Goal: Task Accomplishment & Management: Complete application form

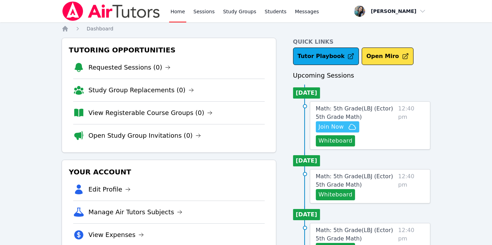
click at [330, 127] on span "Join Now" at bounding box center [331, 127] width 25 height 8
click at [333, 141] on button "Whiteboard" at bounding box center [336, 140] width 40 height 11
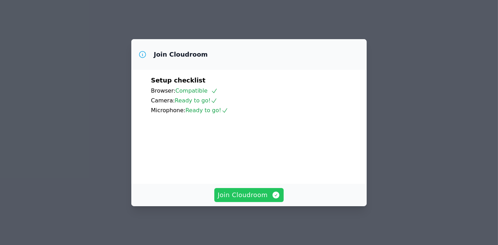
click at [253, 198] on span "Join Cloudroom" at bounding box center [249, 195] width 63 height 10
click at [280, 77] on div "Setup checklist Browser: Compatible Camera: Ready to go! Microphone: Ready to g…" at bounding box center [249, 95] width 196 height 39
click at [142, 50] on icon at bounding box center [142, 54] width 8 height 8
click at [248, 196] on span "Join Cloudroom" at bounding box center [249, 195] width 63 height 10
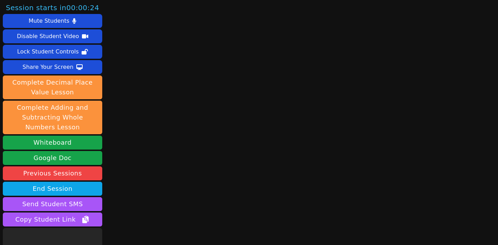
click at [302, 134] on main at bounding box center [301, 122] width 131 height 245
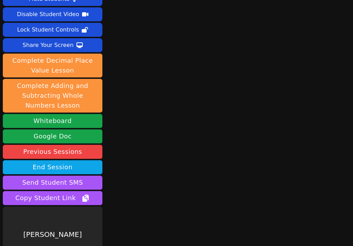
scroll to position [41, 0]
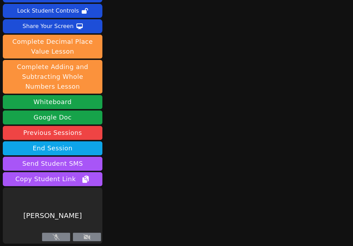
click at [87, 238] on icon at bounding box center [86, 237] width 7 height 6
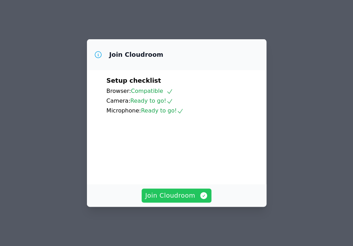
click at [180, 194] on span "Join Cloudroom" at bounding box center [176, 195] width 63 height 10
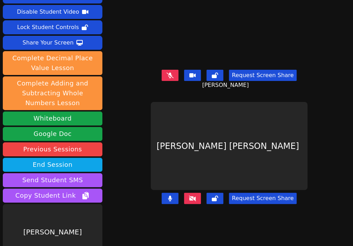
scroll to position [41, 0]
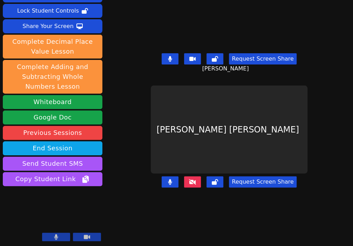
click at [171, 57] on button at bounding box center [169, 58] width 17 height 11
click at [171, 57] on icon at bounding box center [169, 59] width 7 height 6
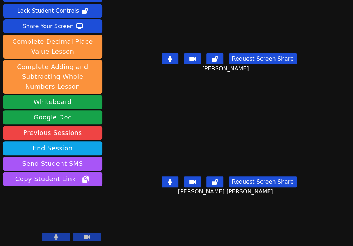
click at [169, 58] on button at bounding box center [169, 58] width 17 height 11
click at [117, 35] on div "Session ends in 00:29:25 Mute Students Disable Student Video Lock Student Contr…" at bounding box center [176, 82] width 353 height 246
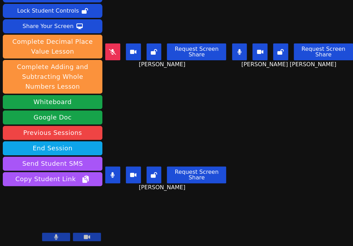
click at [137, 215] on div "Session ends in 00:29:12 Mute Students Disable Student Video Lock Student Contr…" at bounding box center [176, 123] width 353 height 246
click at [118, 233] on div "Session ends in 00:29:05 Mute Students Disable Student Video Lock Student Contr…" at bounding box center [176, 123] width 353 height 246
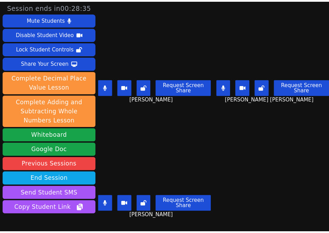
scroll to position [0, 0]
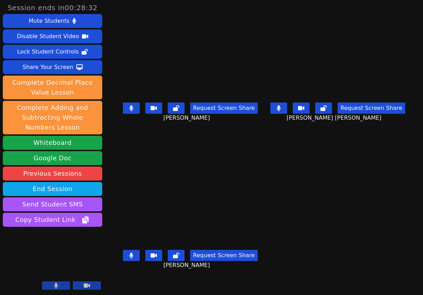
drag, startPoint x: 306, startPoint y: 1, endPoint x: 194, endPoint y: 142, distance: 180.4
click at [194, 142] on div "Aaliyah Trevino Request Screen Share Aaliyah Trevino" at bounding box center [190, 74] width 142 height 148
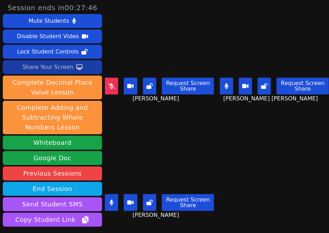
click at [53, 71] on div "Share Your Screen" at bounding box center [47, 67] width 51 height 11
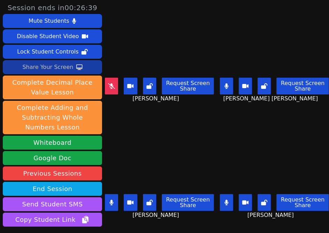
click at [43, 65] on div "Share Your Screen" at bounding box center [47, 67] width 51 height 11
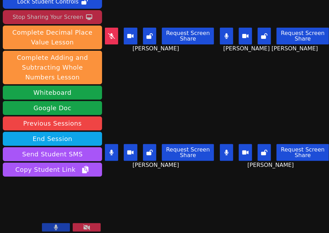
scroll to position [54, 0]
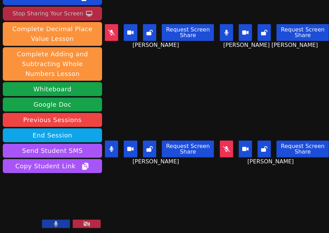
click at [223, 146] on icon at bounding box center [226, 149] width 7 height 6
click at [171, 198] on div "Session ends in 00:25:46 Mute Students Disable Student Video Lock Student Contr…" at bounding box center [164, 116] width 329 height 233
click at [145, 188] on div "Session ends in 00:25:44 Mute Students Disable Student Video Lock Student Contr…" at bounding box center [164, 116] width 329 height 233
click at [225, 146] on icon at bounding box center [227, 149] width 4 height 6
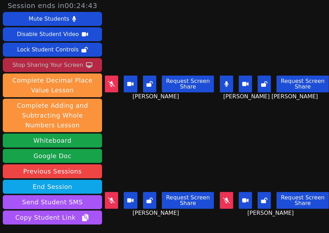
scroll to position [0, 0]
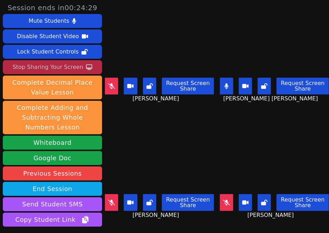
click at [162, 219] on div "KAMILAH SANTOS Request Screen Share KAMILAH SANTOS" at bounding box center [160, 175] width 110 height 117
click at [164, 215] on div "KAMILAH SANTOS Request Screen Share KAMILAH SANTOS" at bounding box center [160, 175] width 110 height 117
click at [169, 220] on div "KAMILAH SANTOS Request Screen Share KAMILAH SANTOS" at bounding box center [160, 175] width 110 height 117
click at [153, 216] on div "KAMILAH SANTOS Request Screen Share KAMILAH SANTOS" at bounding box center [160, 175] width 110 height 117
click at [225, 84] on icon at bounding box center [227, 86] width 4 height 6
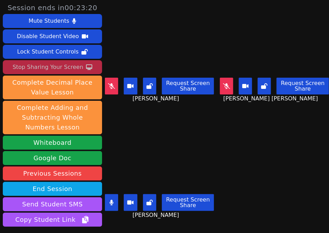
scroll to position [54, 0]
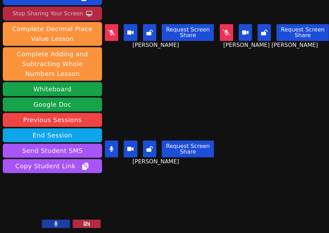
click at [141, 206] on div "Session ends in 00:23:19 Mute Students Disable Student Video Lock Student Contr…" at bounding box center [164, 116] width 329 height 233
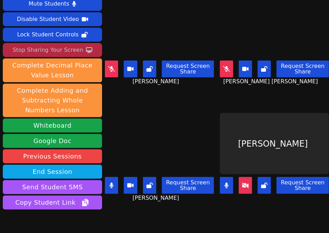
scroll to position [0, 0]
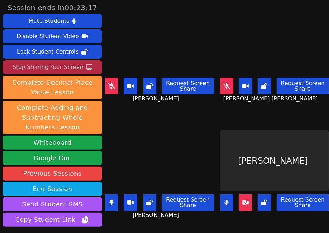
click at [223, 84] on icon at bounding box center [226, 86] width 7 height 6
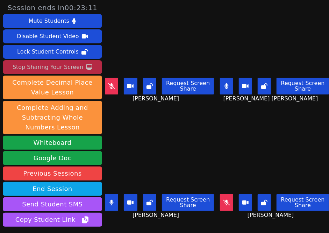
click at [222, 82] on button at bounding box center [226, 86] width 13 height 17
click at [112, 83] on icon at bounding box center [111, 86] width 7 height 6
click at [129, 117] on div "Brandon Malvaez Request Screen Share Brandon Malvaez" at bounding box center [160, 175] width 110 height 117
click at [154, 220] on div "Brandon Malvaez Request Screen Share Brandon Malvaez" at bounding box center [160, 175] width 110 height 117
click at [110, 194] on button at bounding box center [111, 202] width 13 height 17
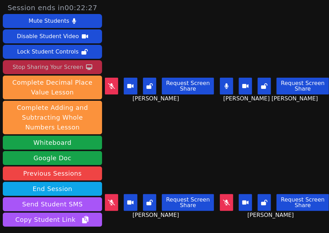
click at [225, 83] on icon at bounding box center [227, 86] width 4 height 6
click at [223, 83] on icon at bounding box center [226, 86] width 7 height 6
click at [154, 217] on div "Brandon Malvaez Request Screen Share Brandon Malvaez" at bounding box center [160, 175] width 110 height 117
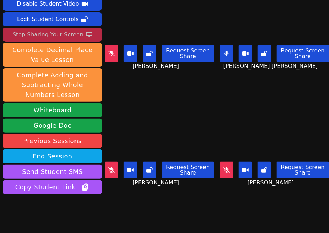
scroll to position [47, 0]
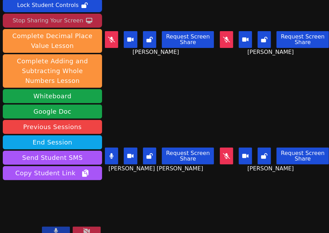
click at [124, 204] on div "Session ends in 00:21:17 Mute Students Disable Student Video Lock Student Contr…" at bounding box center [164, 116] width 329 height 233
click at [151, 205] on div "Session ends in 00:21:10 Mute Students Disable Student Video Lock Student Contr…" at bounding box center [164, 116] width 329 height 233
click at [177, 196] on div "Session ends in 00:20:37 Mute Students Disable Student Video Lock Student Contr…" at bounding box center [164, 116] width 329 height 233
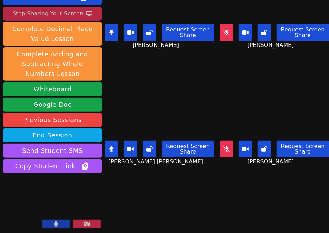
scroll to position [7, 0]
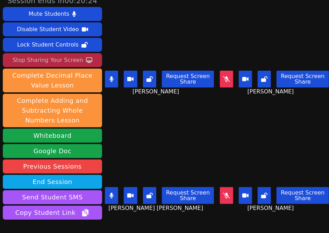
click at [220, 187] on button at bounding box center [226, 195] width 13 height 17
click at [114, 73] on button at bounding box center [111, 79] width 13 height 17
click at [189, 208] on div "ESTEVAN JR ADAME CASILLAS Request Screen Share ESTEVAN JR ADAME CASILLAS" at bounding box center [160, 168] width 110 height 117
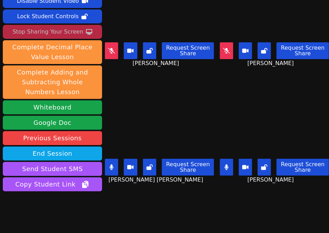
scroll to position [0, 0]
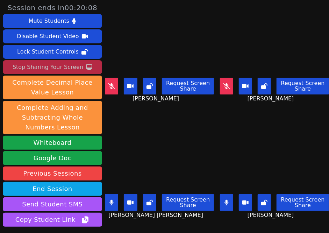
click at [170, 215] on div "ESTEVAN JR ADAME CASILLAS Request Screen Share ESTEVAN JR ADAME CASILLAS" at bounding box center [160, 175] width 110 height 117
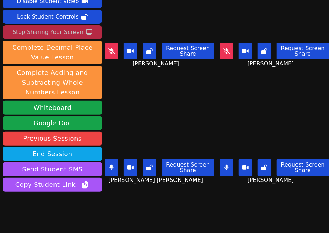
scroll to position [54, 0]
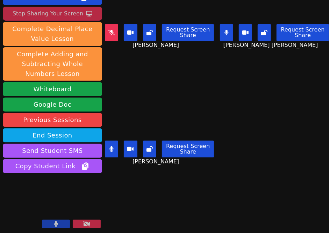
click at [157, 192] on div "Session ends in 00:19:34 Mute Students Disable Student Video Lock Student Contr…" at bounding box center [164, 116] width 329 height 233
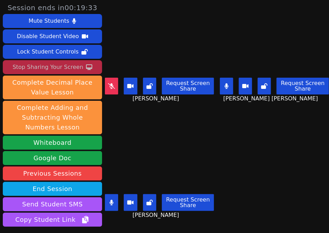
scroll to position [0, 0]
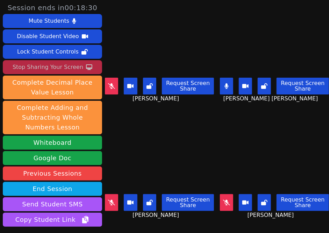
drag, startPoint x: 159, startPoint y: 113, endPoint x: 176, endPoint y: 105, distance: 19.1
click at [159, 117] on div "Aaliyah Trevino Request Screen Share Aaliyah Trevino" at bounding box center [160, 175] width 110 height 117
click at [225, 85] on icon at bounding box center [227, 86] width 4 height 6
click at [163, 220] on div "Aaliyah Trevino Request Screen Share Aaliyah Trevino" at bounding box center [160, 175] width 110 height 117
click at [111, 83] on icon at bounding box center [111, 86] width 7 height 6
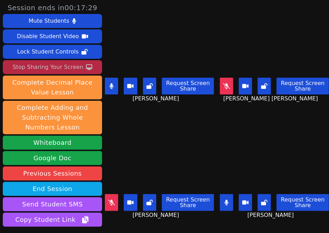
click at [109, 83] on button at bounding box center [111, 86] width 13 height 17
click at [111, 85] on button at bounding box center [111, 86] width 13 height 17
drag, startPoint x: 209, startPoint y: 37, endPoint x: 221, endPoint y: 40, distance: 11.5
click at [220, 41] on video at bounding box center [275, 45] width 110 height 62
click at [165, 111] on div "Brandon Malvaez Request Screen Share Brandon Malvaez" at bounding box center [160, 58] width 110 height 117
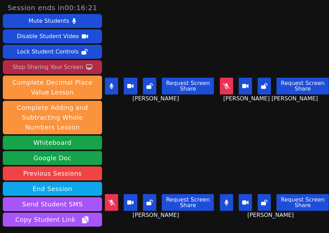
click at [223, 83] on icon at bounding box center [226, 86] width 7 height 6
click at [110, 200] on icon at bounding box center [111, 203] width 7 height 6
click at [110, 200] on icon at bounding box center [112, 203] width 4 height 6
click at [224, 78] on button at bounding box center [226, 86] width 13 height 17
click at [115, 85] on button at bounding box center [111, 86] width 13 height 17
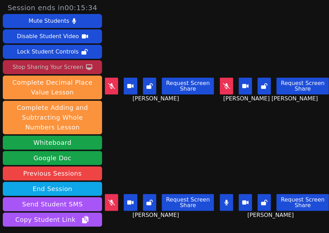
click at [154, 117] on div "Aaliyah Trevino Request Screen Share Aaliyah Trevino" at bounding box center [160, 175] width 110 height 117
click at [159, 106] on div "Brandon Malvaez Request Screen Share Brandon Malvaez" at bounding box center [160, 58] width 110 height 117
click at [176, 112] on div "Brandon Malvaez Request Screen Share Brandon Malvaez" at bounding box center [160, 58] width 110 height 117
click at [223, 83] on icon at bounding box center [226, 86] width 7 height 6
click at [105, 81] on button at bounding box center [111, 86] width 13 height 17
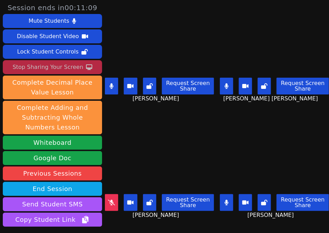
click at [225, 83] on icon at bounding box center [227, 86] width 4 height 6
click at [135, 221] on div "Aaliyah Trevino Request Screen Share Aaliyah Trevino" at bounding box center [160, 175] width 110 height 117
click at [223, 196] on button at bounding box center [226, 202] width 13 height 17
click at [124, 117] on div "Aaliyah Trevino Request Screen Share Aaliyah Trevino" at bounding box center [160, 175] width 110 height 117
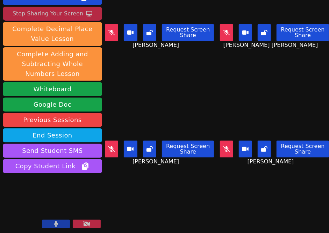
click at [138, 200] on div "Session ends in 00:06:08 Mute Students Disable Student Video Lock Student Contr…" at bounding box center [164, 116] width 329 height 233
click at [134, 53] on div "Brandon Malvaez Request Screen Share Brandon Malvaez" at bounding box center [160, 4] width 110 height 117
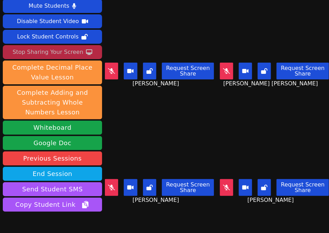
scroll to position [0, 0]
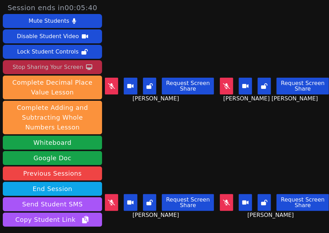
click at [114, 83] on icon at bounding box center [111, 86] width 7 height 6
click at [110, 83] on icon at bounding box center [112, 86] width 4 height 6
click at [110, 83] on icon at bounding box center [111, 86] width 7 height 6
click at [110, 83] on icon at bounding box center [112, 86] width 4 height 6
click at [110, 84] on icon at bounding box center [111, 86] width 7 height 6
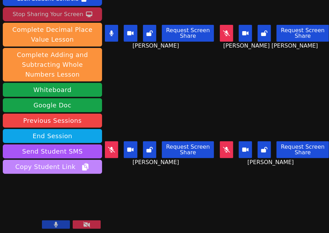
scroll to position [54, 0]
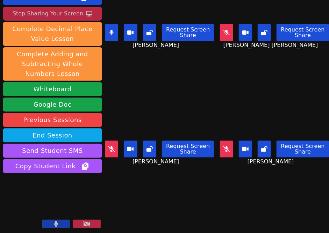
click at [92, 224] on button at bounding box center [87, 224] width 28 height 8
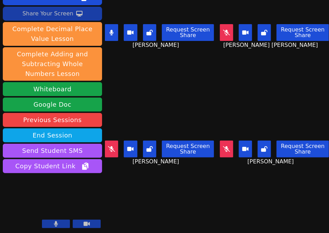
click at [150, 199] on div "Session ends in 00:04:39 Mute Students Disable Student Video Lock Student Contr…" at bounding box center [164, 116] width 329 height 233
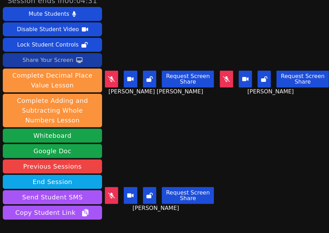
click at [129, 102] on div "ESTEVAN JR ADAME CASILLAS Request Screen Share ESTEVAN JR ADAME CASILLAS" at bounding box center [160, 51] width 110 height 117
click at [223, 76] on icon at bounding box center [226, 79] width 7 height 6
click at [222, 76] on button at bounding box center [226, 79] width 13 height 17
click at [139, 104] on div "ESTEVAN JR ADAME CASILLAS Request Screen Share ESTEVAN JR ADAME CASILLAS" at bounding box center [160, 51] width 110 height 117
click at [113, 192] on button at bounding box center [111, 195] width 13 height 17
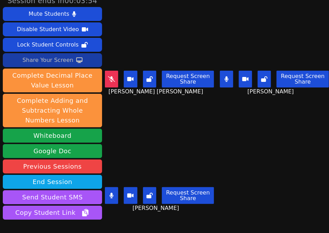
click at [112, 193] on icon at bounding box center [112, 196] width 4 height 6
click at [134, 100] on div "ESTEVAN JR ADAME CASILLAS Request Screen Share ESTEVAN JR ADAME CASILLAS" at bounding box center [160, 51] width 110 height 117
click at [148, 98] on div "ESTEVAN JR ADAME CASILLAS Request Screen Share ESTEVAN JR ADAME CASILLAS" at bounding box center [160, 51] width 110 height 117
click at [163, 110] on div "KAMILAH SANTOS Request Screen Share KAMILAH SANTOS" at bounding box center [160, 168] width 110 height 117
click at [232, 202] on main "ESTEVAN JR ADAME CASILLAS Request Screen Share ESTEVAN JR ADAME CASILLAS Aaliya…" at bounding box center [217, 109] width 224 height 233
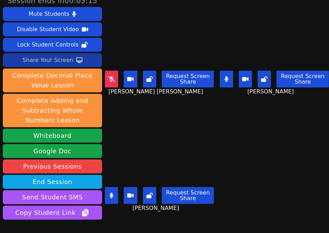
click at [230, 190] on main "ESTEVAN JR ADAME CASILLAS Request Screen Share ESTEVAN JR ADAME CASILLAS Aaliya…" at bounding box center [217, 109] width 224 height 233
click at [164, 102] on div "ESTEVAN JR ADAME CASILLAS Request Screen Share ESTEVAN JR ADAME CASILLAS" at bounding box center [160, 51] width 110 height 117
click at [111, 77] on icon at bounding box center [111, 79] width 7 height 6
click at [113, 77] on icon at bounding box center [112, 79] width 4 height 6
click at [223, 76] on icon at bounding box center [226, 79] width 7 height 6
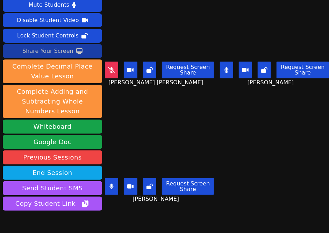
scroll to position [0, 0]
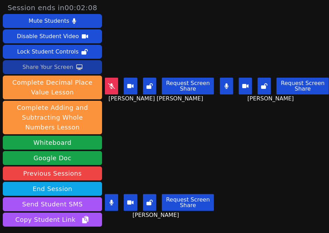
click at [225, 133] on main "ESTEVAN JR ADAME CASILLAS Request Screen Share ESTEVAN JR ADAME CASILLAS Aaliya…" at bounding box center [217, 116] width 224 height 233
click at [225, 83] on icon at bounding box center [227, 86] width 4 height 6
click at [226, 209] on main "ESTEVAN JR ADAME CASILLAS Request Screen Share ESTEVAN JR ADAME CASILLAS Aaliya…" at bounding box center [217, 116] width 224 height 233
click at [111, 78] on button at bounding box center [111, 86] width 13 height 17
click at [225, 154] on main "ESTEVAN JR ADAME CASILLAS Request Screen Share ESTEVAN JR ADAME CASILLAS Aaliya…" at bounding box center [217, 116] width 224 height 233
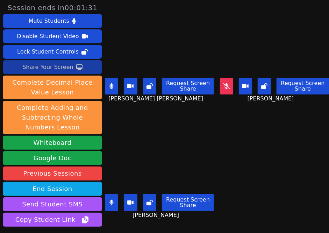
click at [110, 83] on icon at bounding box center [112, 86] width 4 height 6
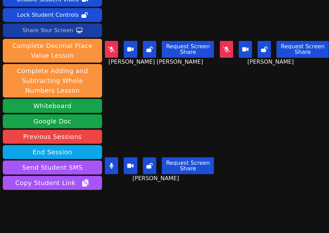
scroll to position [54, 0]
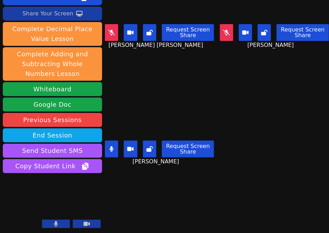
drag, startPoint x: 132, startPoint y: 202, endPoint x: 133, endPoint y: 7, distance: 195.7
click at [132, 201] on div "Session ends in 00:01:20 Mute Students Disable Student Video Lock Student Contr…" at bounding box center [164, 116] width 329 height 233
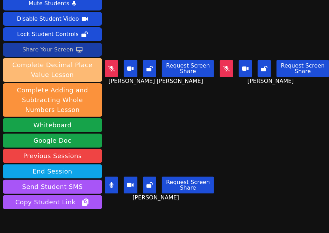
scroll to position [0, 0]
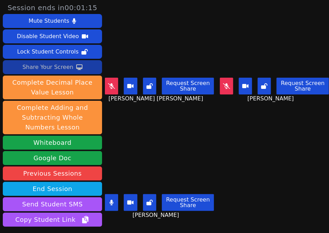
click at [55, 64] on div "Share Your Screen" at bounding box center [47, 67] width 51 height 11
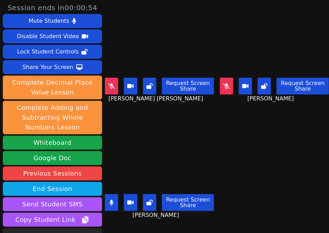
click at [134, 218] on div "KAMILAH SANTOS Request Screen Share KAMILAH SANTOS" at bounding box center [160, 175] width 110 height 117
click at [113, 200] on button at bounding box center [111, 202] width 13 height 17
click at [127, 108] on div "ESTEVAN JR ADAME CASILLAS Request Screen Share ESTEVAN JR ADAME CASILLAS" at bounding box center [160, 58] width 110 height 117
click at [133, 218] on div "KAMILAH SANTOS Request Screen Share KAMILAH SANTOS" at bounding box center [160, 175] width 110 height 117
click at [132, 214] on div "KAMILAH SANTOS Request Screen Share KAMILAH SANTOS" at bounding box center [160, 175] width 110 height 117
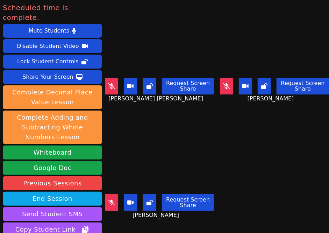
click at [220, 85] on button at bounding box center [226, 86] width 13 height 17
click at [113, 83] on icon at bounding box center [111, 86] width 7 height 6
click at [117, 221] on div "KAMILAH SANTOS Request Screen Share KAMILAH SANTOS" at bounding box center [160, 175] width 110 height 117
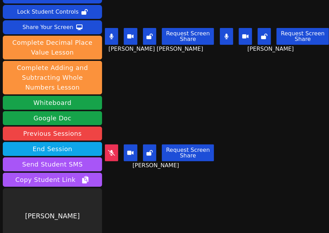
scroll to position [54, 0]
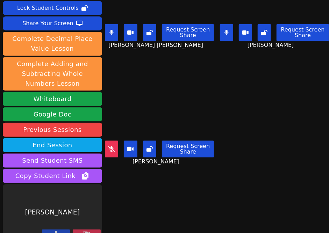
click at [90, 231] on icon at bounding box center [86, 234] width 7 height 6
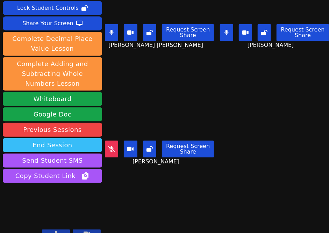
click at [50, 138] on button "End Session" at bounding box center [52, 145] width 99 height 14
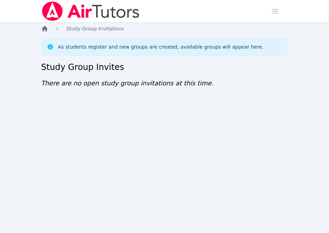
click at [44, 31] on icon "Breadcrumb" at bounding box center [45, 29] width 6 height 6
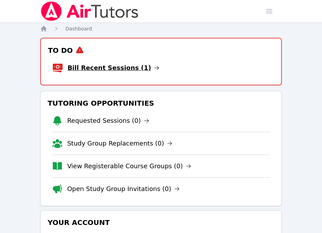
click at [113, 67] on link "Bill Recent Sessions (1)" at bounding box center [114, 68] width 92 height 10
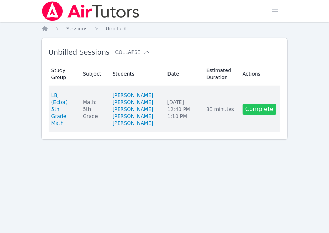
click at [256, 115] on link "Complete" at bounding box center [260, 109] width 34 height 11
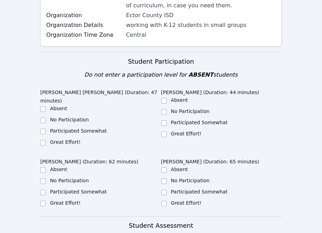
scroll to position [140, 0]
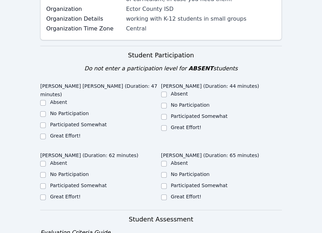
click at [59, 133] on label "Great Effort!" at bounding box center [65, 136] width 30 height 6
click at [46, 134] on input "Great Effort!" at bounding box center [43, 137] width 6 height 6
checkbox input "true"
click at [171, 127] on label "Great Effort!" at bounding box center [186, 128] width 30 height 6
click at [167, 127] on input "Great Effort!" at bounding box center [164, 128] width 6 height 6
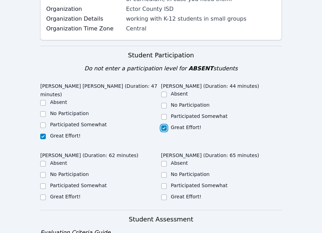
checkbox input "true"
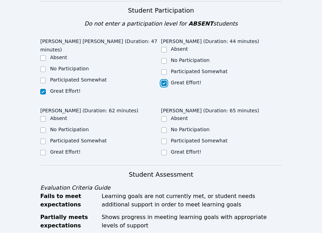
scroll to position [187, 0]
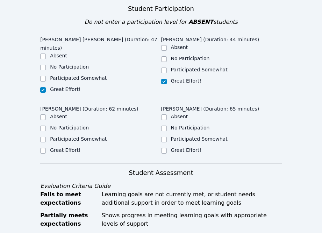
click at [75, 147] on label "Great Effort!" at bounding box center [65, 150] width 30 height 6
click at [46, 148] on input "Great Effort!" at bounding box center [43, 151] width 6 height 6
checkbox input "true"
click at [178, 147] on label "Great Effort!" at bounding box center [186, 150] width 30 height 6
click at [167, 148] on input "Great Effort!" at bounding box center [164, 151] width 6 height 6
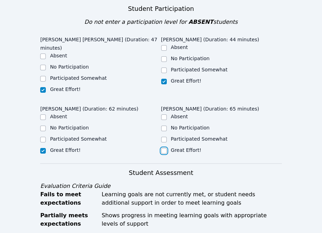
checkbox input "true"
click at [71, 136] on label "Participated Somewhat" at bounding box center [78, 139] width 57 height 6
click at [46, 137] on input "Participated Somewhat" at bounding box center [43, 140] width 6 height 6
checkbox input "true"
click at [60, 147] on label "Great Effort!" at bounding box center [65, 150] width 30 height 6
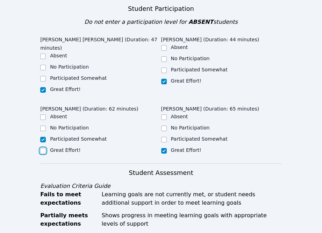
click at [46, 148] on input "Great Effort!" at bounding box center [43, 151] width 6 height 6
checkbox input "true"
checkbox input "false"
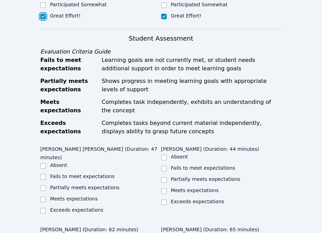
scroll to position [327, 0]
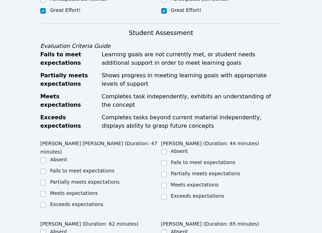
click at [70, 190] on label "Meets expectations" at bounding box center [74, 193] width 48 height 6
click at [46, 191] on input "Meets expectations" at bounding box center [43, 194] width 6 height 6
checkbox input "true"
click at [195, 182] on label "Meets expectations" at bounding box center [195, 185] width 48 height 6
click at [167, 183] on input "Meets expectations" at bounding box center [164, 186] width 6 height 6
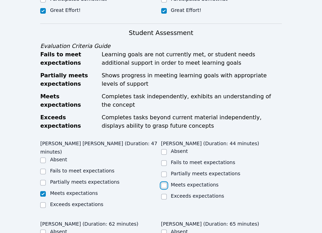
checkbox input "true"
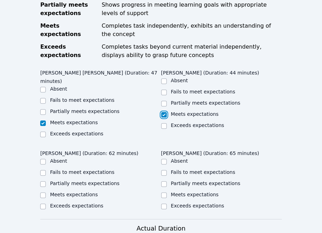
scroll to position [420, 0]
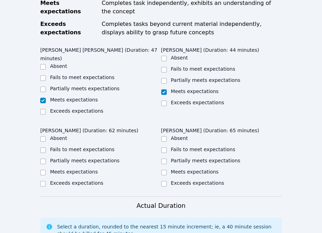
click at [69, 168] on div "Meets expectations" at bounding box center [74, 171] width 48 height 7
click at [71, 169] on label "Meets expectations" at bounding box center [74, 172] width 48 height 6
click at [46, 170] on input "Meets expectations" at bounding box center [43, 173] width 6 height 6
checkbox input "true"
click at [187, 168] on div "Meets expectations" at bounding box center [195, 171] width 48 height 7
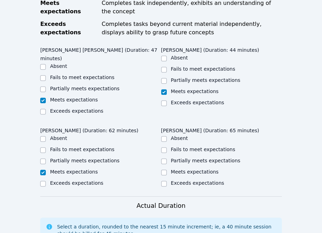
click at [181, 169] on label "Meets expectations" at bounding box center [195, 172] width 48 height 6
click at [167, 170] on input "Meets expectations" at bounding box center [164, 173] width 6 height 6
checkbox input "true"
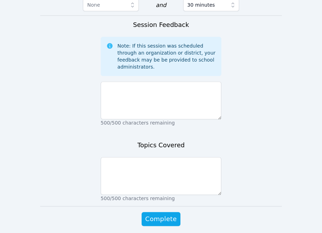
scroll to position [679, 0]
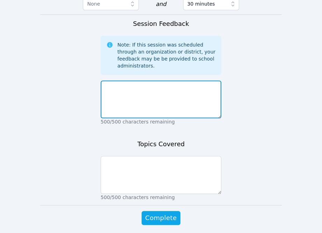
click at [149, 81] on textarea at bounding box center [161, 100] width 121 height 38
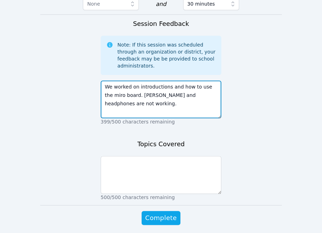
type textarea "We worked on introductions and how to use the miro board. [PERSON_NAME] and hea…"
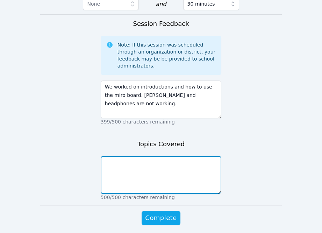
click at [166, 156] on textarea at bounding box center [161, 175] width 121 height 38
type textarea "miro board introductions"
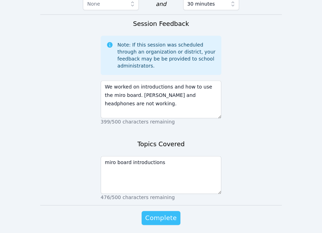
click at [171, 213] on span "Complete" at bounding box center [161, 218] width 32 height 10
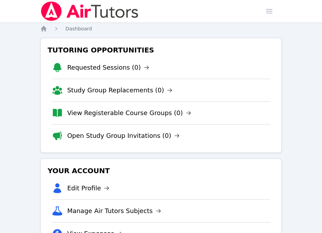
click at [46, 11] on img at bounding box center [89, 11] width 99 height 20
